Goal: Check status: Check status

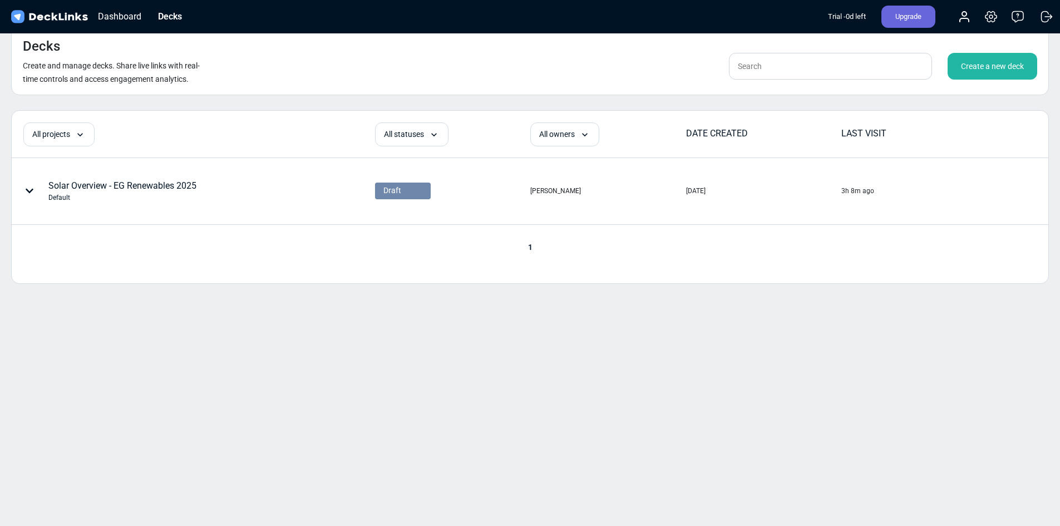
click at [65, 13] on img at bounding box center [49, 17] width 81 height 16
click at [105, 13] on div "Dashboard" at bounding box center [119, 16] width 55 height 14
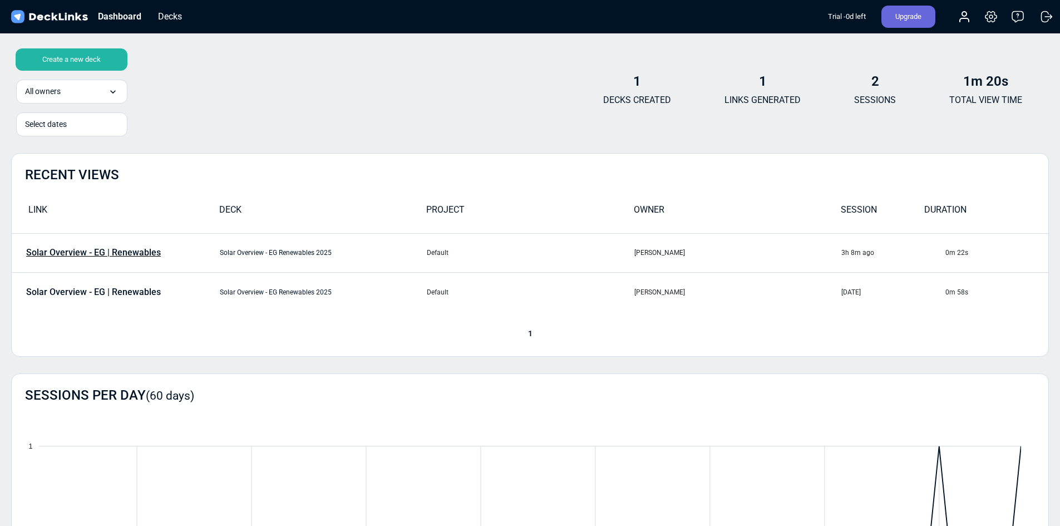
click at [121, 252] on p "Solar Overview - EG | Renewables" at bounding box center [93, 253] width 135 height 10
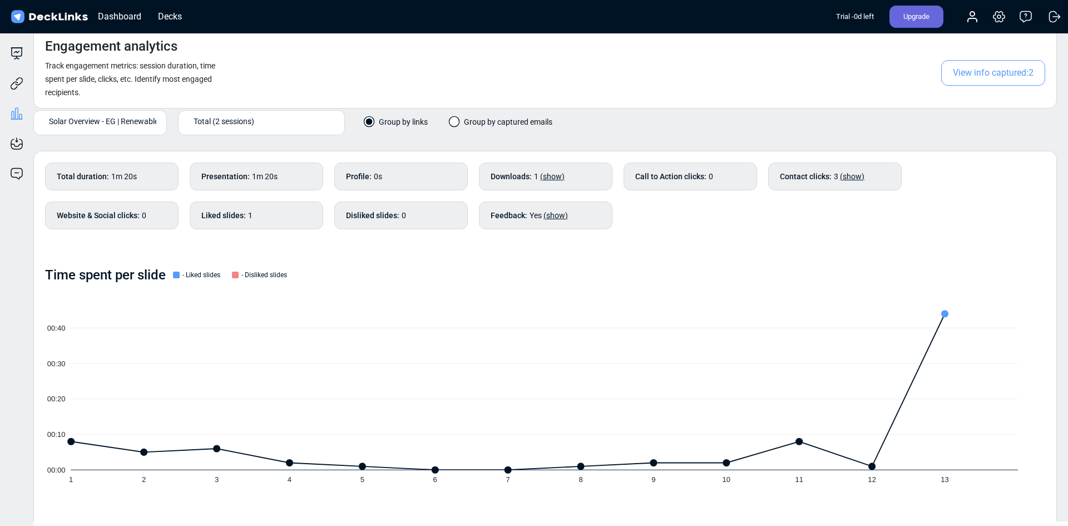
click at [971, 73] on span "View info captured: 2" at bounding box center [993, 73] width 104 height 26
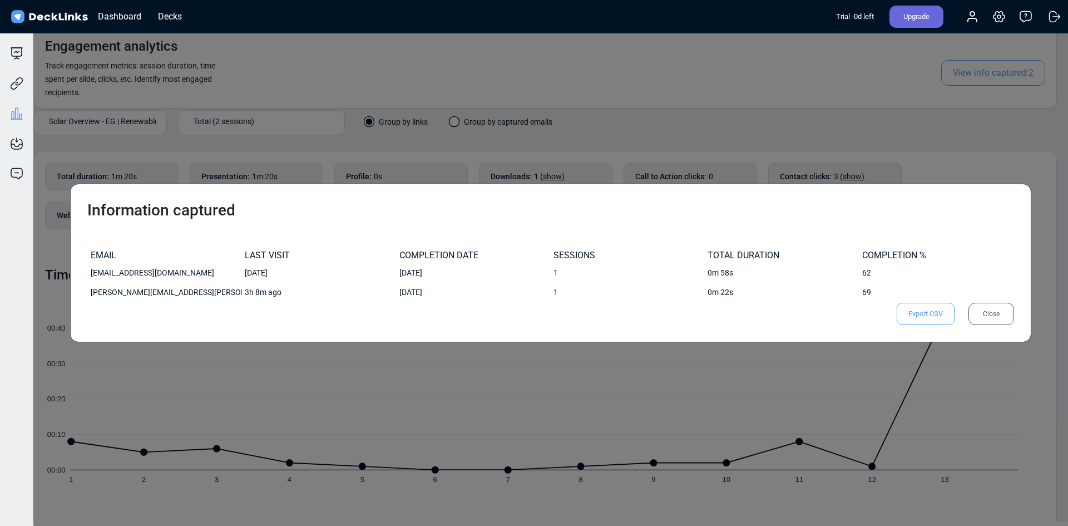
click at [990, 313] on div "Close" at bounding box center [992, 314] width 46 height 22
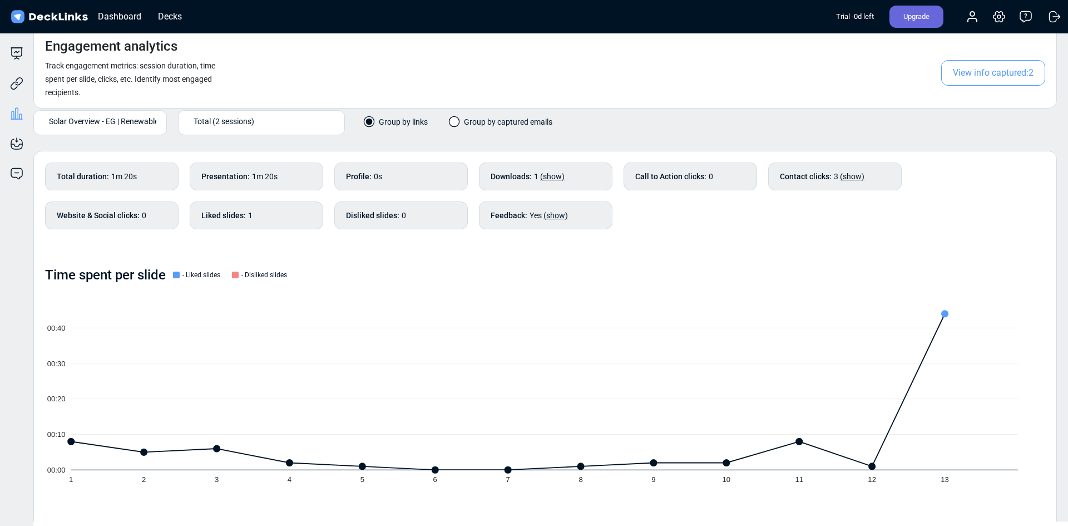
click at [225, 215] on b "Liked slides :" at bounding box center [223, 216] width 45 height 12
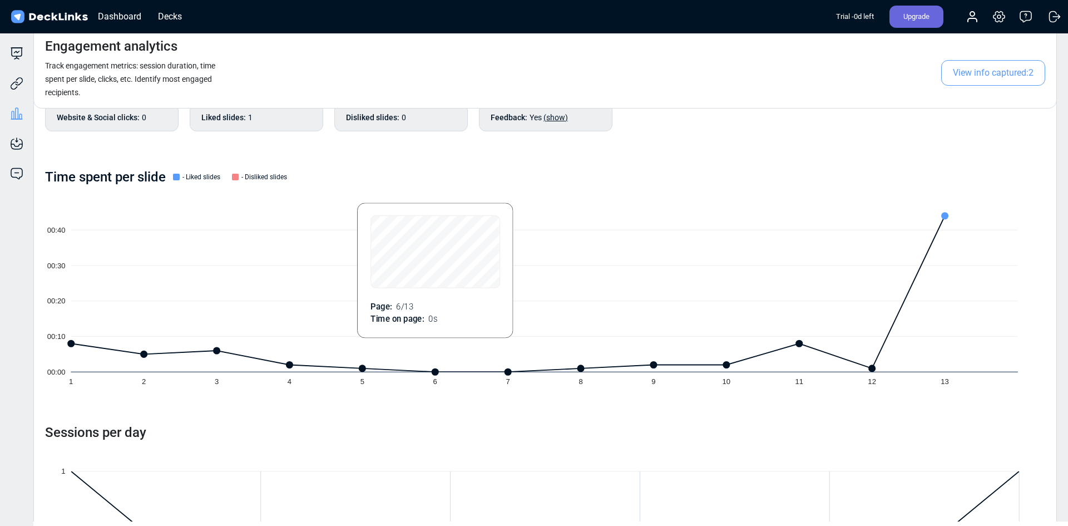
scroll to position [85, 0]
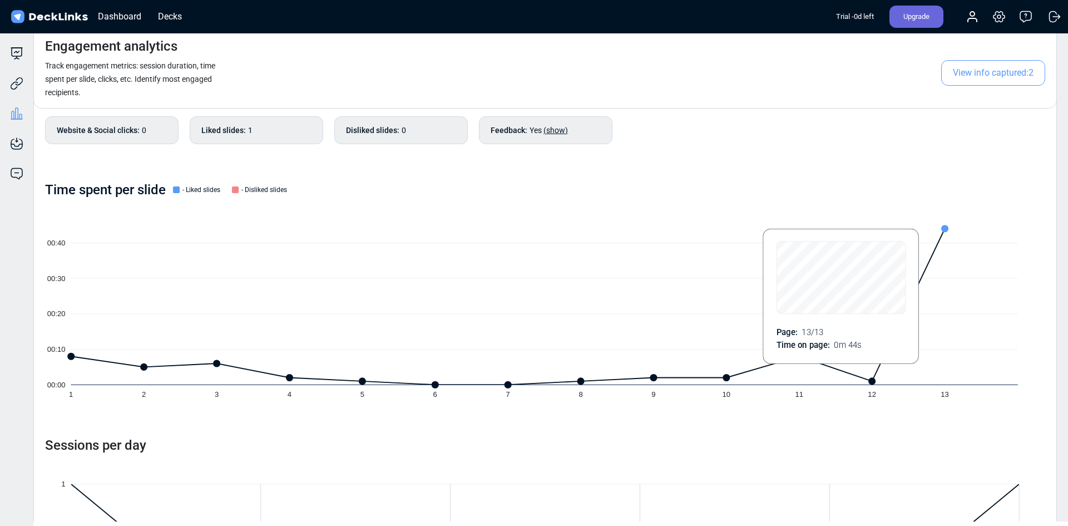
click at [943, 228] on icon at bounding box center [946, 228] width 7 height 7
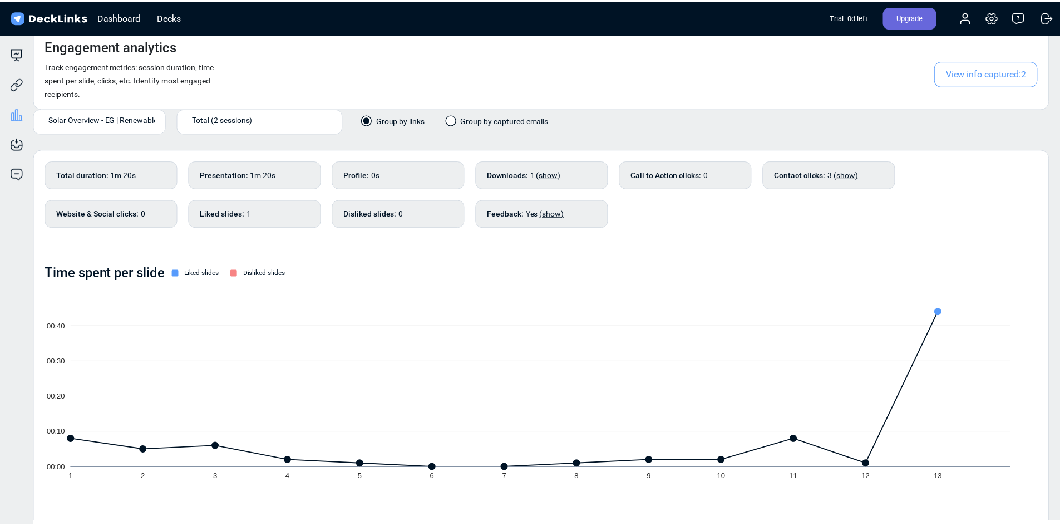
scroll to position [0, 0]
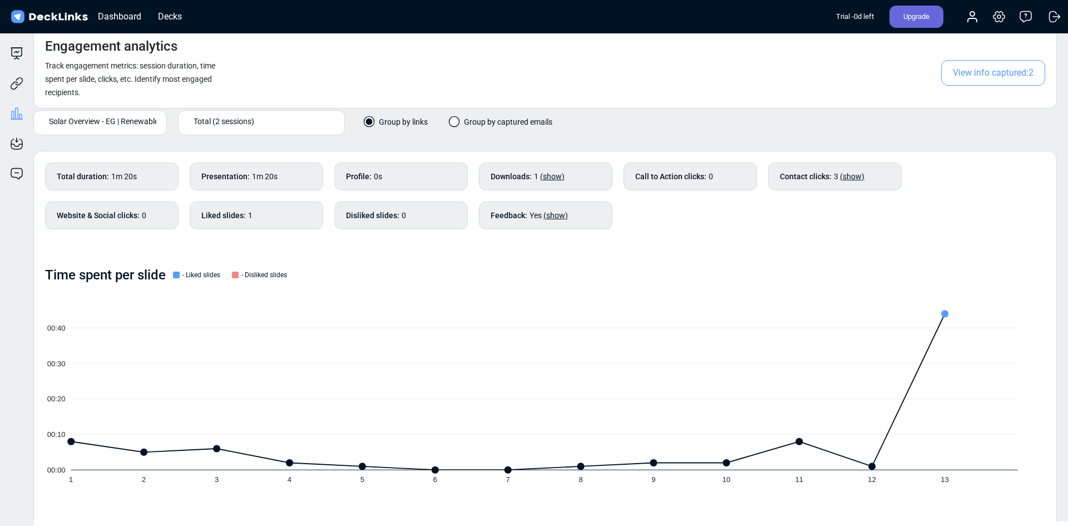
click at [549, 175] on span "(show)" at bounding box center [552, 176] width 24 height 9
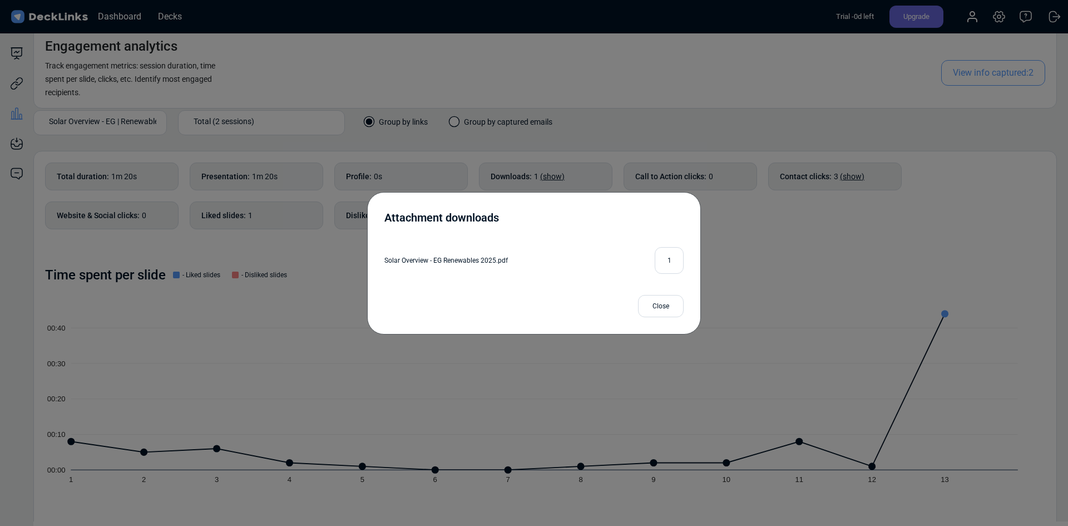
click at [779, 234] on div "Attachment downloads Solar Overview - EG Renewables 2025.pdf 1 Close" at bounding box center [534, 263] width 1068 height 526
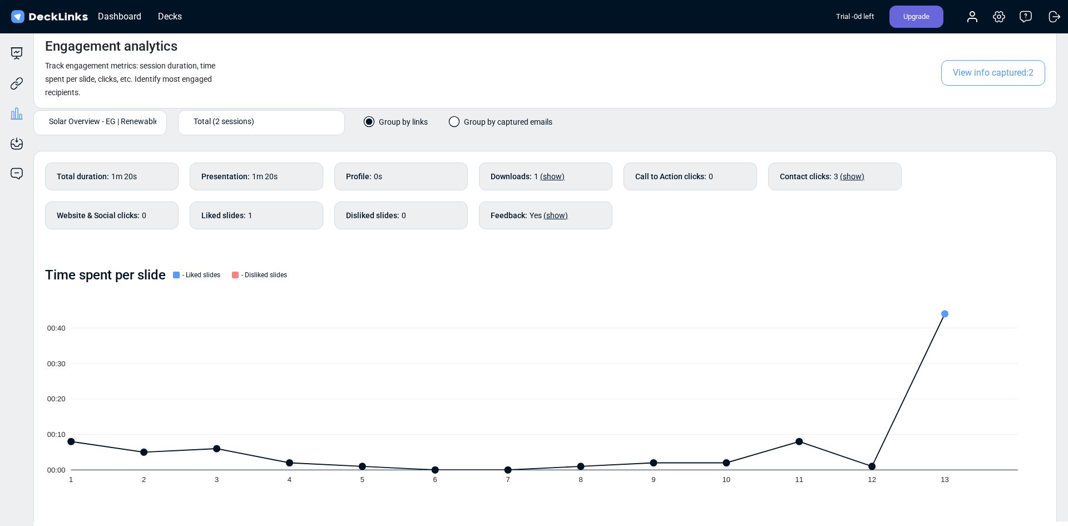
click at [995, 71] on span "View info captured: 2" at bounding box center [993, 73] width 104 height 26
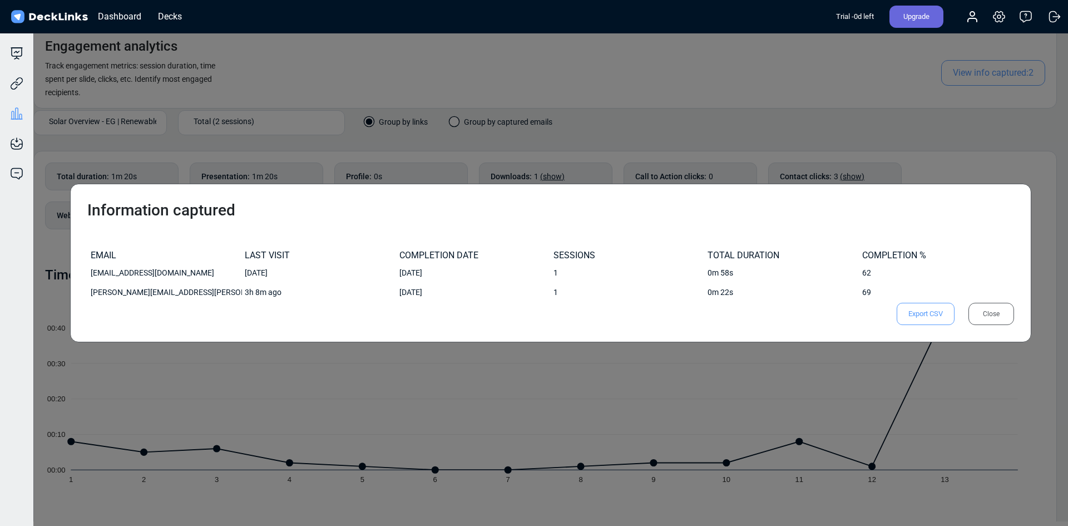
drag, startPoint x: 994, startPoint y: 308, endPoint x: 972, endPoint y: 333, distance: 32.7
click at [994, 308] on div "Close" at bounding box center [992, 314] width 46 height 22
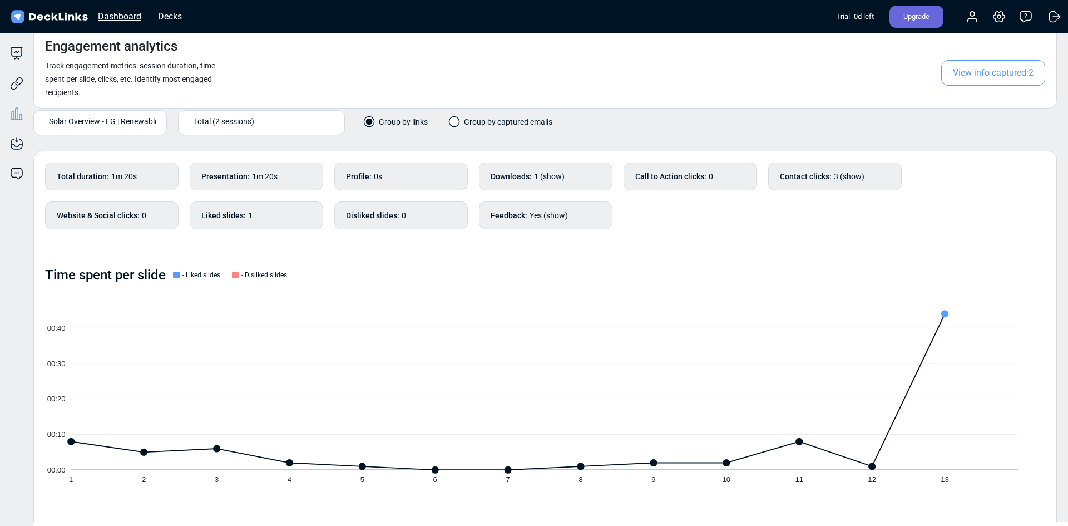
click at [124, 19] on div "Dashboard" at bounding box center [119, 16] width 55 height 14
